Goal: Task Accomplishment & Management: Manage account settings

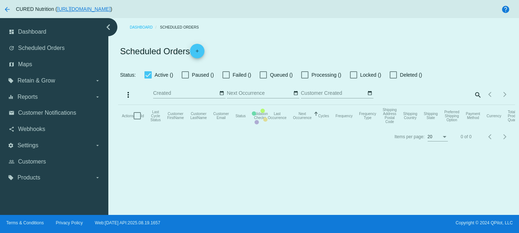
checkbox input "false"
click at [475, 105] on mat-table "Actions Id Last Cycle Status Customer FirstName Customer LastName Customer Emai…" at bounding box center [316, 116] width 397 height 22
click at [468, 105] on mat-table "Actions Id Last Cycle Status Customer FirstName Customer LastName Customer Emai…" at bounding box center [316, 116] width 397 height 22
click at [477, 105] on mat-table "Actions Id Last Cycle Status Customer FirstName Customer LastName Customer Emai…" at bounding box center [316, 116] width 397 height 22
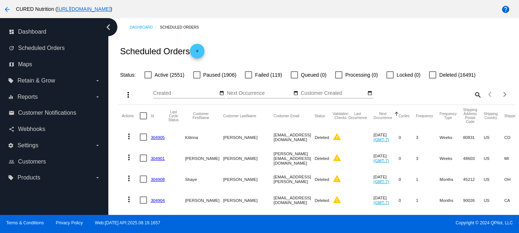
click at [476, 91] on mat-icon "search" at bounding box center [477, 94] width 9 height 11
click at [455, 97] on div "Search" at bounding box center [432, 91] width 99 height 14
click at [449, 93] on input "Search" at bounding box center [432, 93] width 99 height 6
paste input "[PERSON_NAME][EMAIL_ADDRESS][DOMAIN_NAME]"
type input "[PERSON_NAME][EMAIL_ADDRESS][DOMAIN_NAME]"
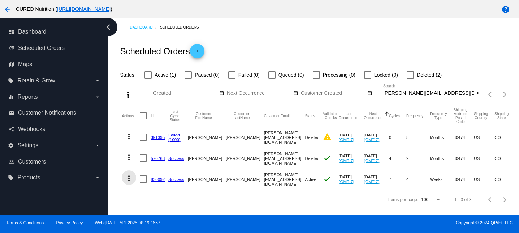
click at [133, 178] on button "more_vert" at bounding box center [129, 177] width 14 height 14
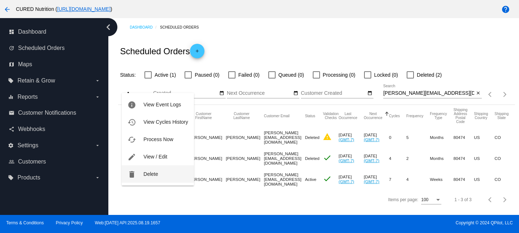
click at [137, 174] on button "delete Delete" at bounding box center [158, 173] width 72 height 17
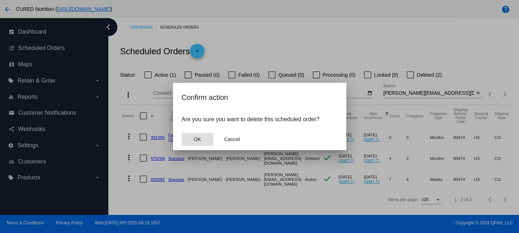
click at [194, 139] on span "OK" at bounding box center [197, 139] width 7 height 6
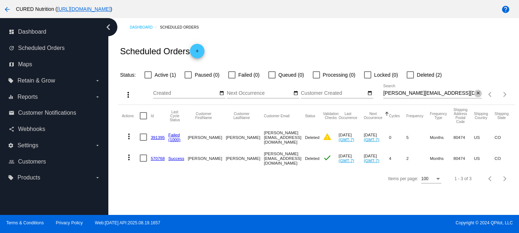
click at [477, 96] on mat-icon "close" at bounding box center [478, 93] width 5 height 6
